Goal: Task Accomplishment & Management: Manage account settings

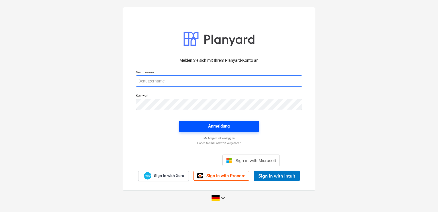
type input "[EMAIL_ADDRESS][DOMAIN_NAME]"
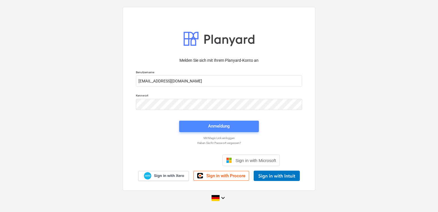
click at [213, 127] on div "Anmeldung" at bounding box center [219, 125] width 22 height 7
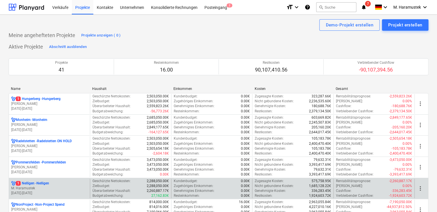
click at [33, 183] on p "1 Nelligen - Nelligen" at bounding box center [32, 183] width 33 height 5
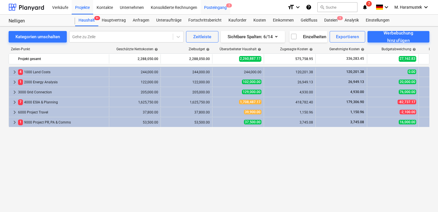
click at [218, 5] on div "Posteingang 2" at bounding box center [216, 7] width 30 height 15
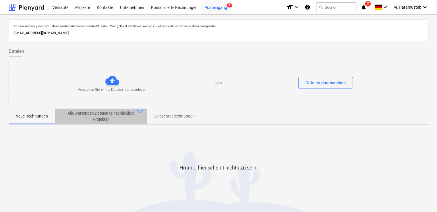
click at [92, 111] on p "Alle wartenden Dateien (einschließlich Projekte)" at bounding box center [100, 116] width 69 height 12
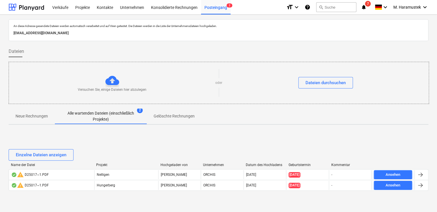
click at [365, 7] on icon "notifications" at bounding box center [364, 7] width 6 height 7
click at [36, 5] on div at bounding box center [27, 7] width 36 height 14
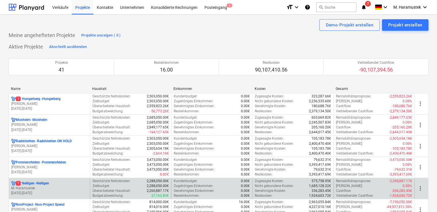
click at [24, 186] on p "M. Haramustek" at bounding box center [49, 188] width 76 height 5
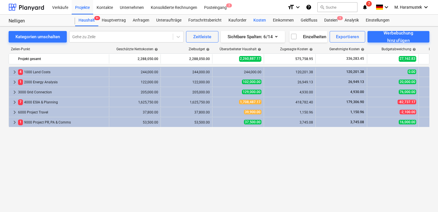
click at [260, 19] on div "Kosten" at bounding box center [260, 20] width 20 height 11
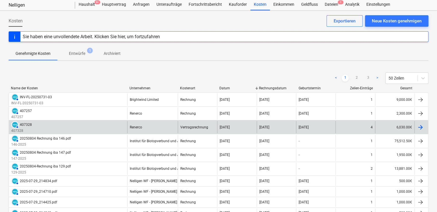
scroll to position [16, 0]
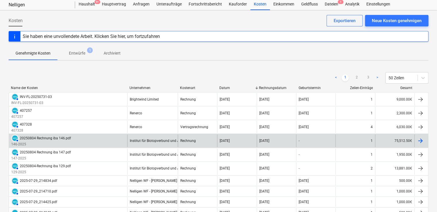
click at [419, 139] on div at bounding box center [420, 140] width 7 height 7
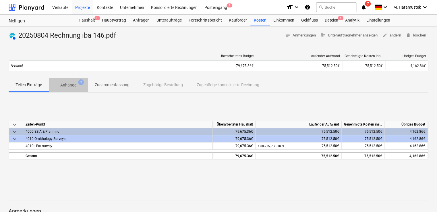
click at [72, 85] on p "Anhänge" at bounding box center [68, 85] width 16 height 6
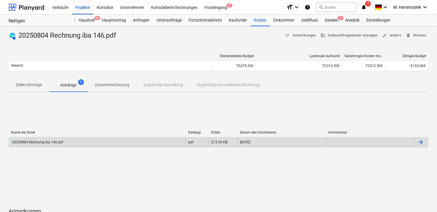
click at [52, 142] on div "20250804 Rechnung iba 146.pdf" at bounding box center [37, 142] width 52 height 4
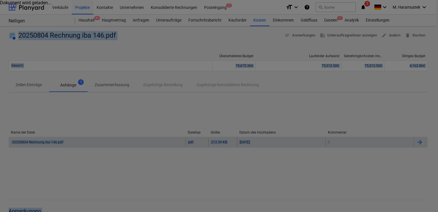
click at [52, 142] on div at bounding box center [219, 106] width 438 height 212
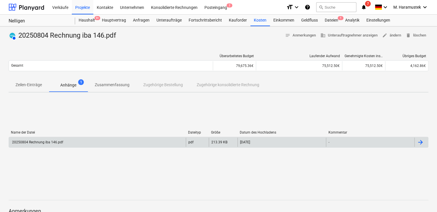
click at [52, 142] on div "20250804 Rechnung iba 146.pdf" at bounding box center [37, 142] width 52 height 4
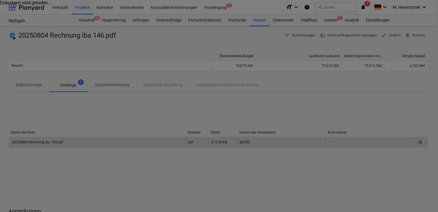
click at [52, 142] on div at bounding box center [219, 106] width 438 height 212
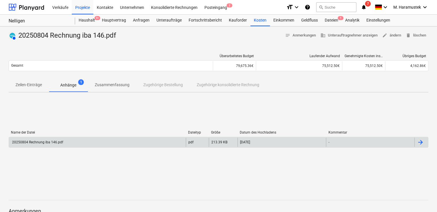
click at [422, 140] on div at bounding box center [420, 142] width 7 height 7
